Goal: Task Accomplishment & Management: Use online tool/utility

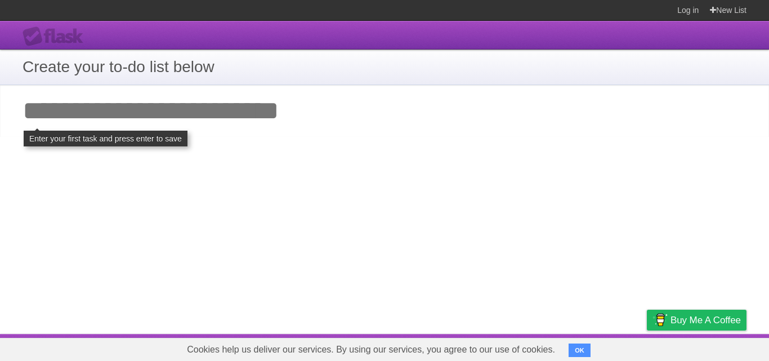
click at [229, 110] on input "Add your first task" at bounding box center [384, 111] width 769 height 52
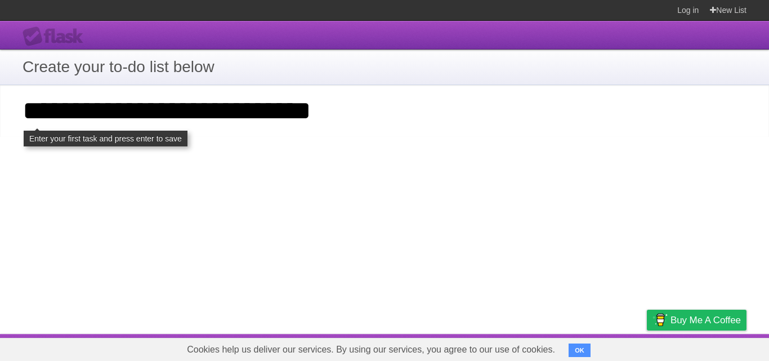
type input "**********"
click input "**********" at bounding box center [0, 0] width 0 height 0
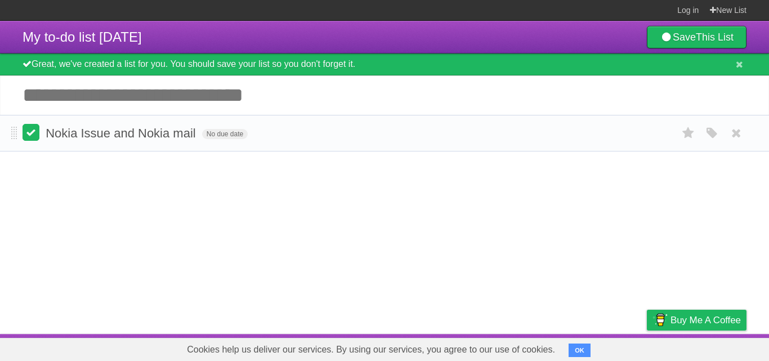
click at [33, 136] on label at bounding box center [31, 132] width 17 height 17
